Goal: Information Seeking & Learning: Compare options

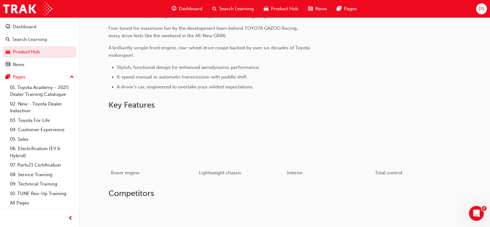
scroll to position [309, 0]
click at [132, 156] on div "button" at bounding box center [152, 140] width 88 height 50
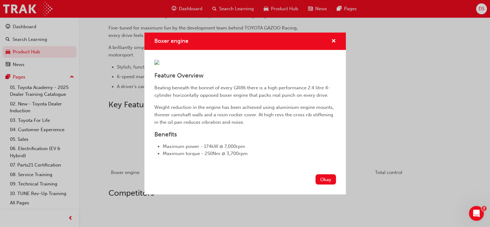
scroll to position [47, 0]
click at [281, 99] on p "Beating beneath the bonnet of every GR86 there is a high performance 2.4 litre …" at bounding box center [245, 91] width 182 height 15
click at [322, 185] on button "Okay" at bounding box center [326, 179] width 20 height 10
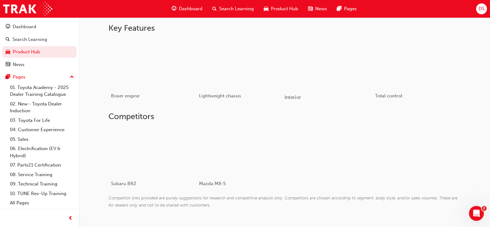
scroll to position [386, 0]
click at [230, 39] on div "button" at bounding box center [240, 63] width 88 height 50
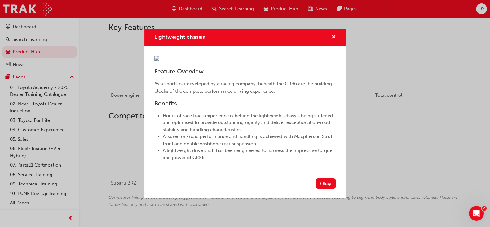
scroll to position [47, 0]
click at [281, 198] on div "Okay" at bounding box center [246, 187] width 202 height 23
click at [319, 189] on button "Okay" at bounding box center [326, 183] width 20 height 10
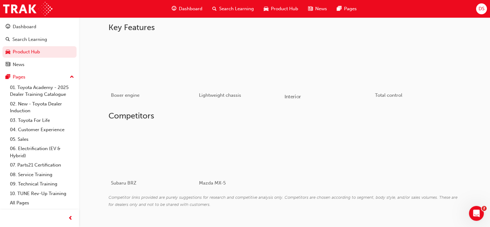
click at [308, 86] on div "button" at bounding box center [328, 63] width 88 height 50
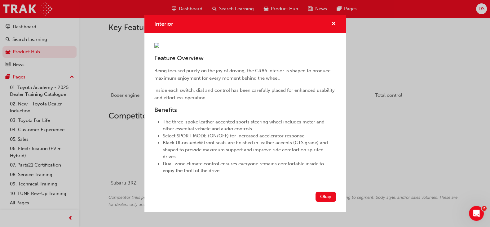
scroll to position [73, 0]
click at [317, 202] on button "Okay" at bounding box center [326, 197] width 20 height 10
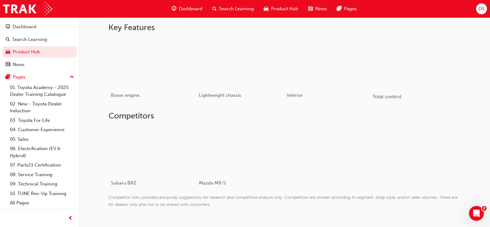
click at [373, 81] on div "button" at bounding box center [416, 63] width 88 height 50
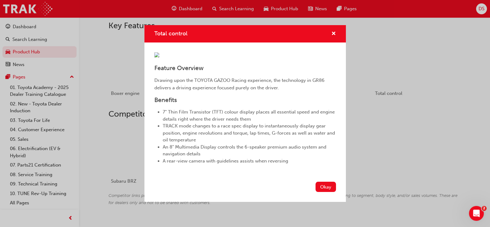
scroll to position [388, 0]
click at [316, 192] on button "Okay" at bounding box center [326, 187] width 20 height 10
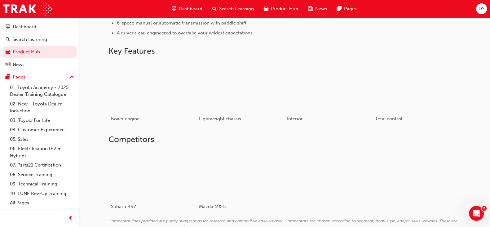
scroll to position [363, 0]
click at [391, 111] on div "Total control" at bounding box center [416, 120] width 88 height 18
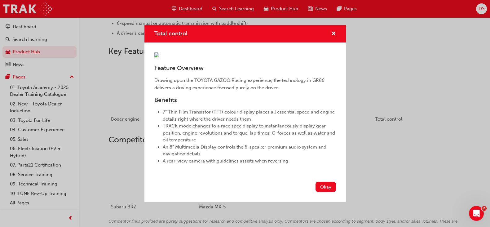
click at [388, 122] on div "Total control Feature Overview Drawing upon the TOYOTA GAZOO Racing experience,…" at bounding box center [245, 113] width 490 height 227
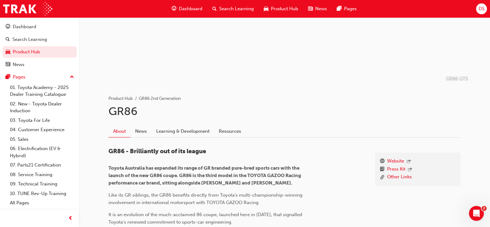
scroll to position [0, 0]
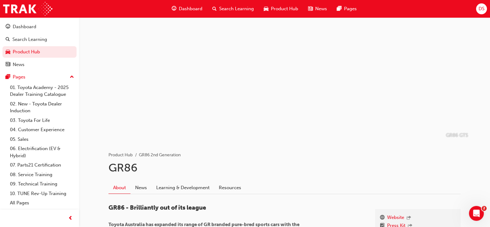
click at [192, 11] on span "Dashboard" at bounding box center [191, 8] width 24 height 7
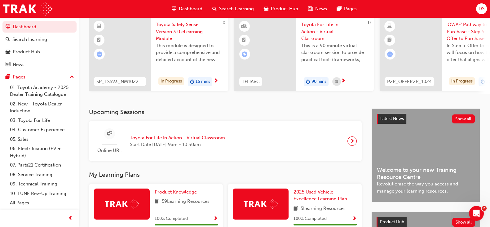
scroll to position [43, 0]
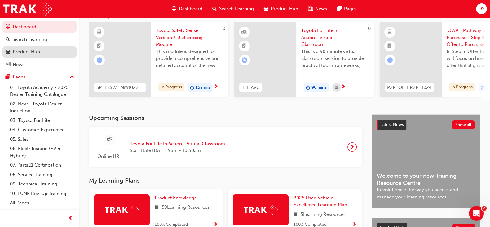
click at [40, 52] on div "Product Hub" at bounding box center [26, 51] width 27 height 7
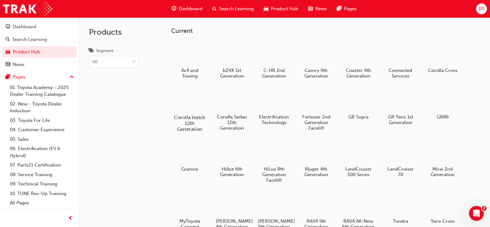
click at [190, 101] on div at bounding box center [190, 99] width 34 height 25
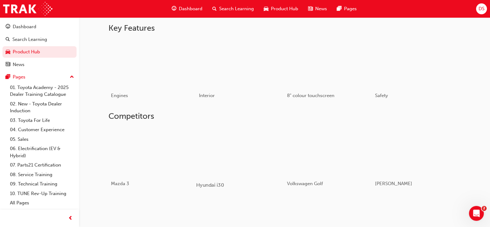
scroll to position [385, 0]
click at [134, 67] on div "button" at bounding box center [152, 64] width 88 height 50
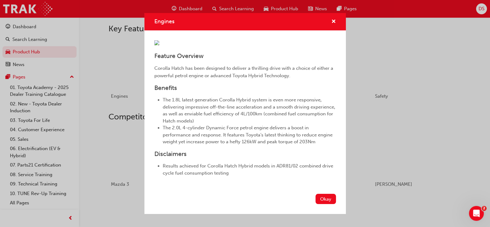
scroll to position [79, 0]
click at [370, 208] on div "Engines Feature Overview Corolla Hatch has been designed to deliver a thrilling…" at bounding box center [245, 113] width 490 height 227
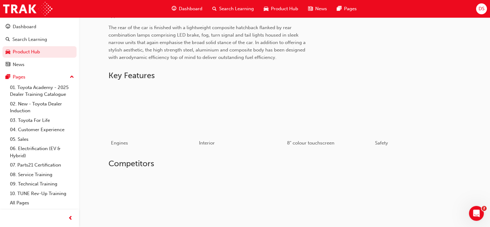
scroll to position [337, 0]
click at [207, 105] on div "button" at bounding box center [240, 112] width 88 height 50
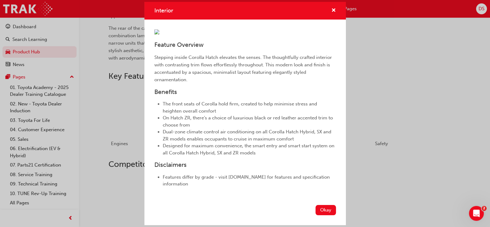
scroll to position [100, 0]
click at [429, 158] on div "Interior Feature Overview Stepping inside Corolla Hatch elevates the senses. Th…" at bounding box center [245, 113] width 490 height 227
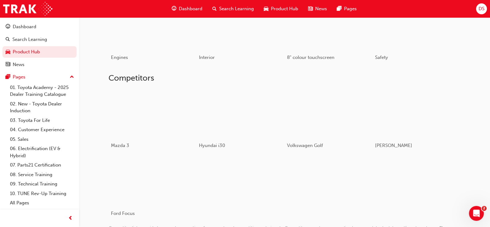
scroll to position [425, 0]
